Goal: Task Accomplishment & Management: Manage account settings

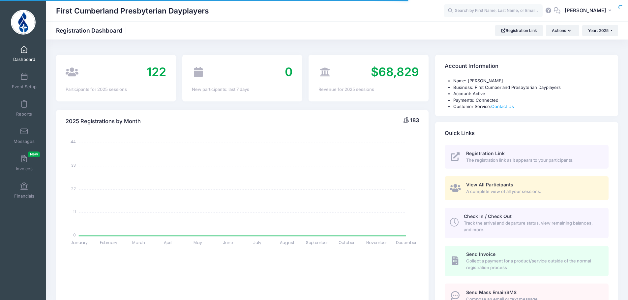
select select
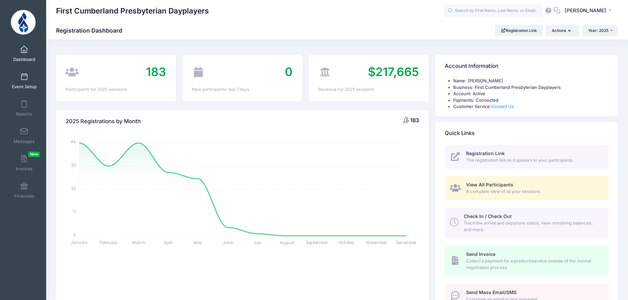
click at [30, 84] on span "Event Setup" at bounding box center [24, 87] width 25 height 6
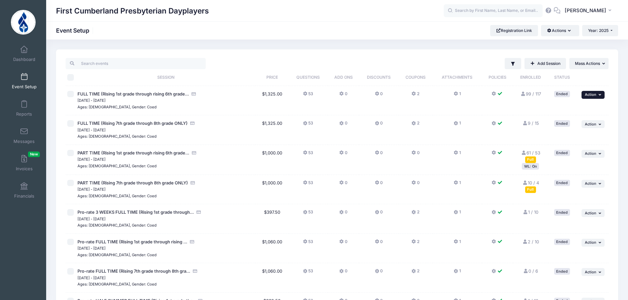
click at [599, 96] on icon "button" at bounding box center [601, 95] width 4 height 4
click at [611, 30] on button "Year: 2025" at bounding box center [600, 30] width 36 height 11
click at [392, 31] on div "First Cumberland Presbyterian Dayplayers Event Setup Registration Link Actions …" at bounding box center [337, 30] width 582 height 11
click at [565, 31] on button "Actions" at bounding box center [560, 30] width 38 height 11
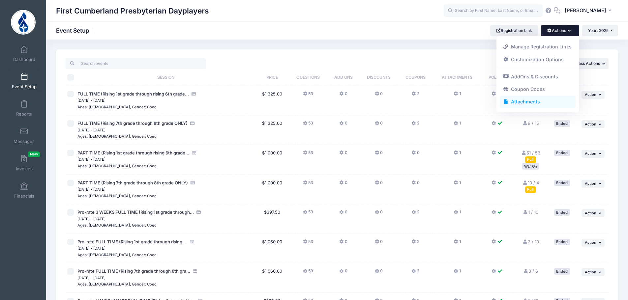
click at [527, 104] on link "Attachments" at bounding box center [538, 102] width 76 height 13
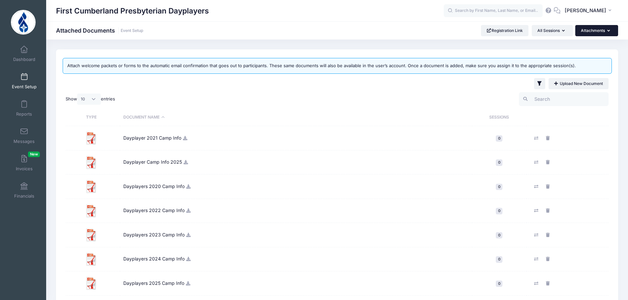
click at [603, 31] on button "Attachments" at bounding box center [596, 30] width 43 height 11
click at [331, 22] on div "First Cumberland Presbyterian Dayplayers Attached Documents Event Setup Registr…" at bounding box center [337, 30] width 582 height 18
click at [552, 11] on icon at bounding box center [548, 10] width 7 height 4
